Goal: Task Accomplishment & Management: Use online tool/utility

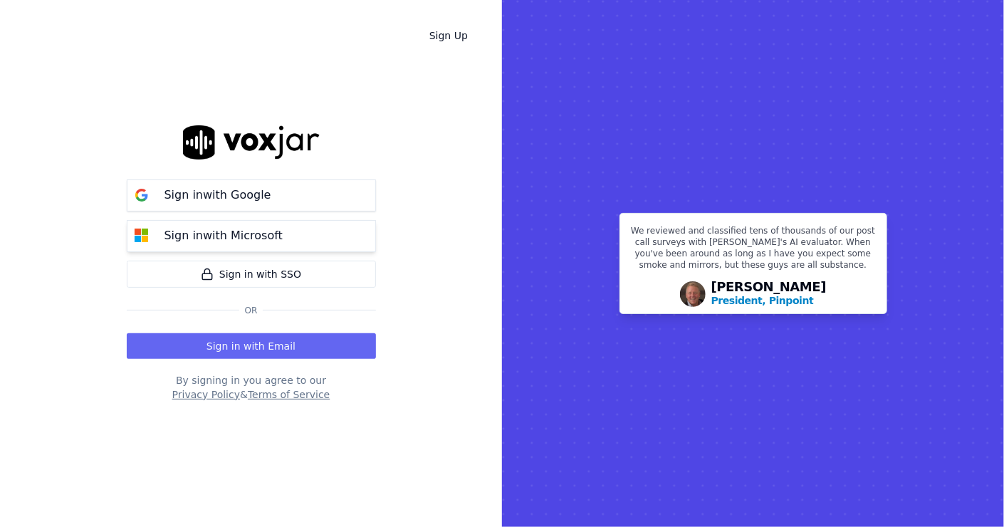
click at [253, 241] on p "Sign in with Microsoft" at bounding box center [223, 235] width 118 height 17
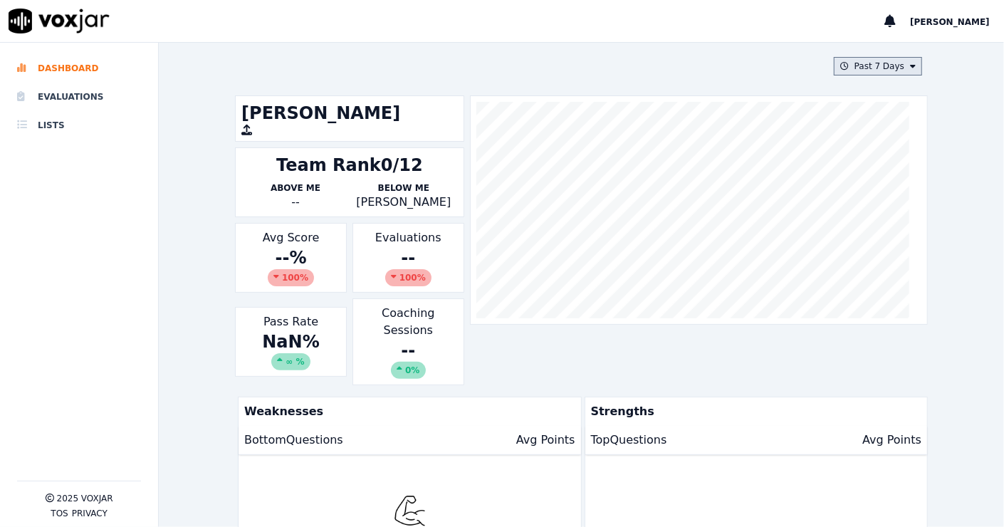
click at [881, 64] on button "Past 7 Days" at bounding box center [878, 66] width 88 height 19
drag, startPoint x: 853, startPoint y: 150, endPoint x: 851, endPoint y: 176, distance: 25.7
click at [851, 176] on div "Custom [DATE] [DATE] Past 7 Days Past 30 Days This Month This Year" at bounding box center [874, 144] width 76 height 120
click at [856, 176] on div "This Month" at bounding box center [879, 177] width 47 height 11
click at [858, 177] on div "This Month" at bounding box center [879, 177] width 47 height 11
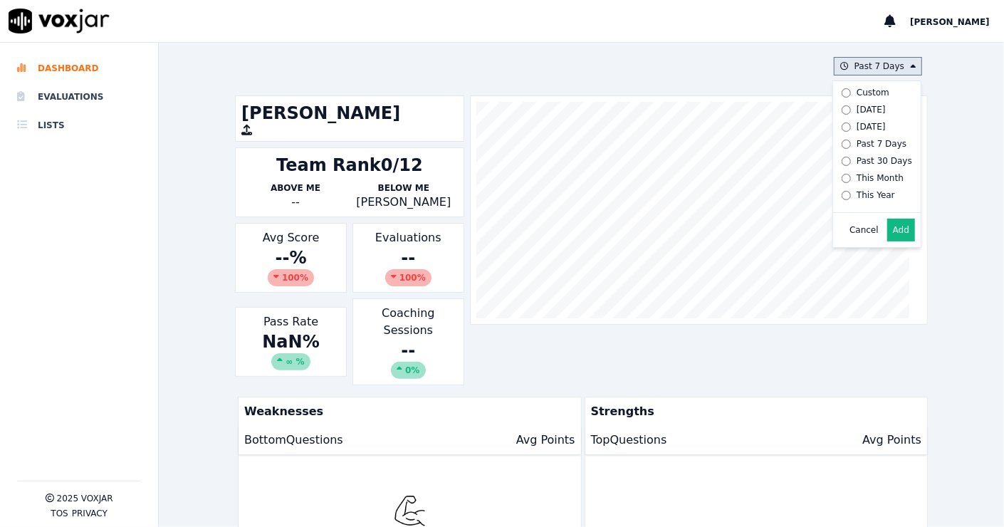
click at [887, 241] on button "Add" at bounding box center [901, 230] width 28 height 23
